Goal: Find specific page/section: Find specific page/section

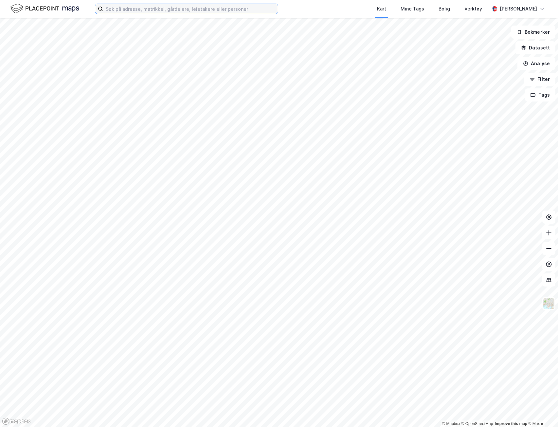
click at [151, 12] on input at bounding box center [190, 9] width 175 height 10
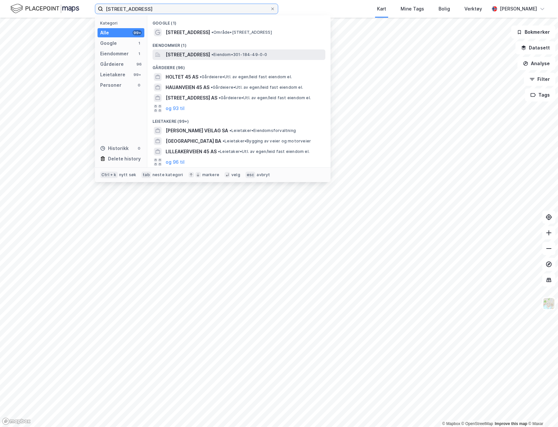
type input "[STREET_ADDRESS]"
click at [210, 51] on span "[STREET_ADDRESS]" at bounding box center [188, 55] width 45 height 8
